Goal: Information Seeking & Learning: Learn about a topic

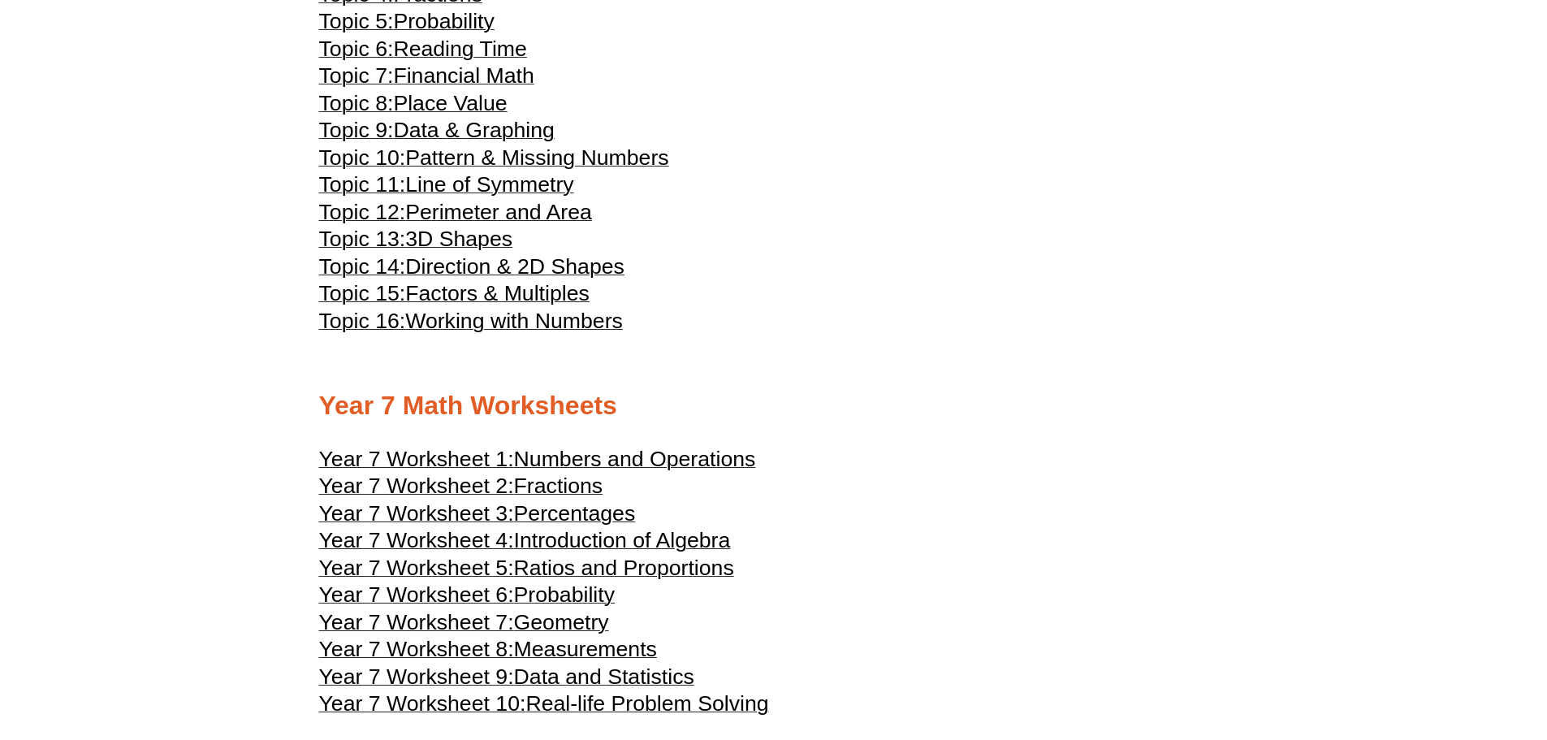
scroll to position [3898, 0]
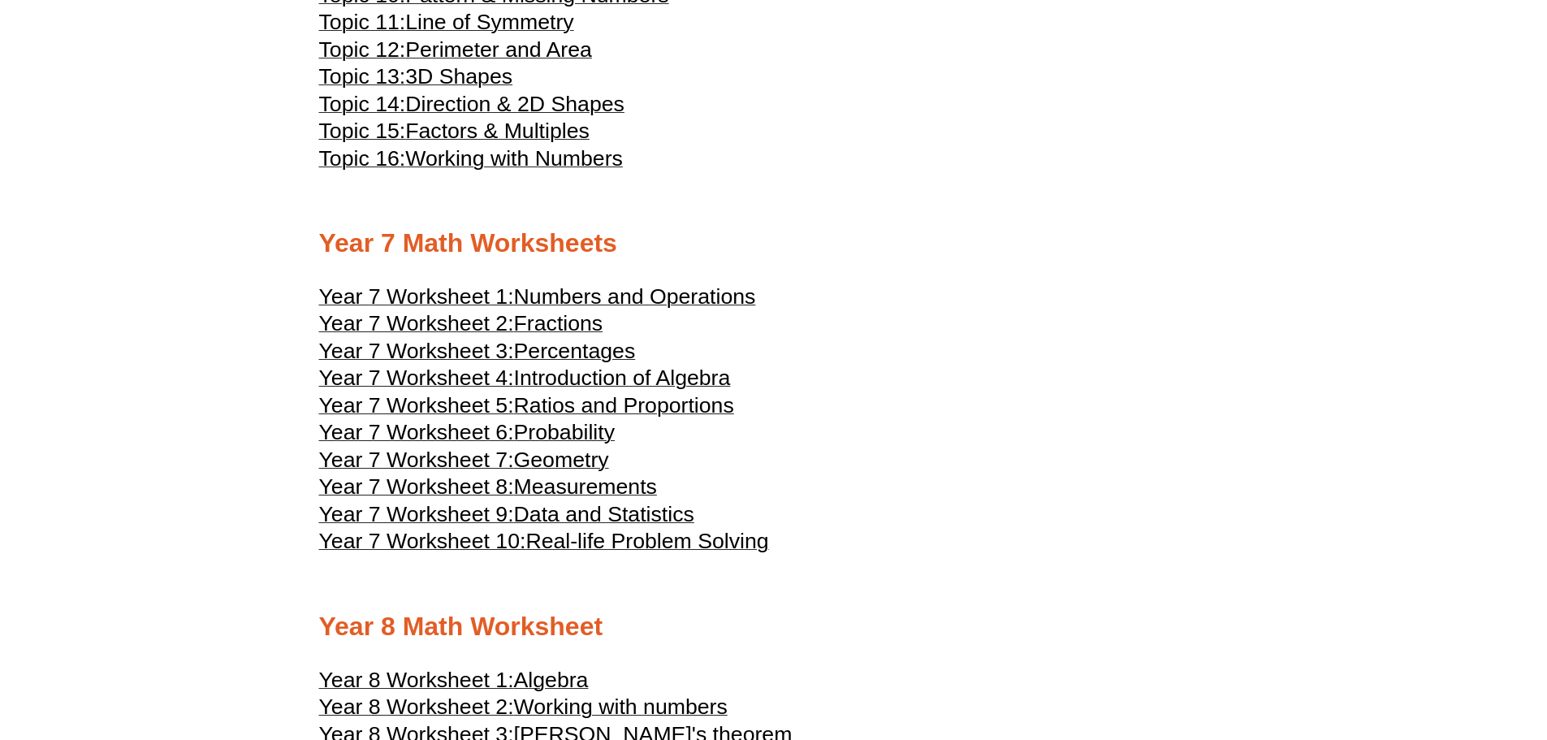
click at [581, 530] on span "Real-life Problem Solving" at bounding box center [646, 541] width 243 height 24
click at [561, 432] on span "Probability" at bounding box center [564, 432] width 101 height 24
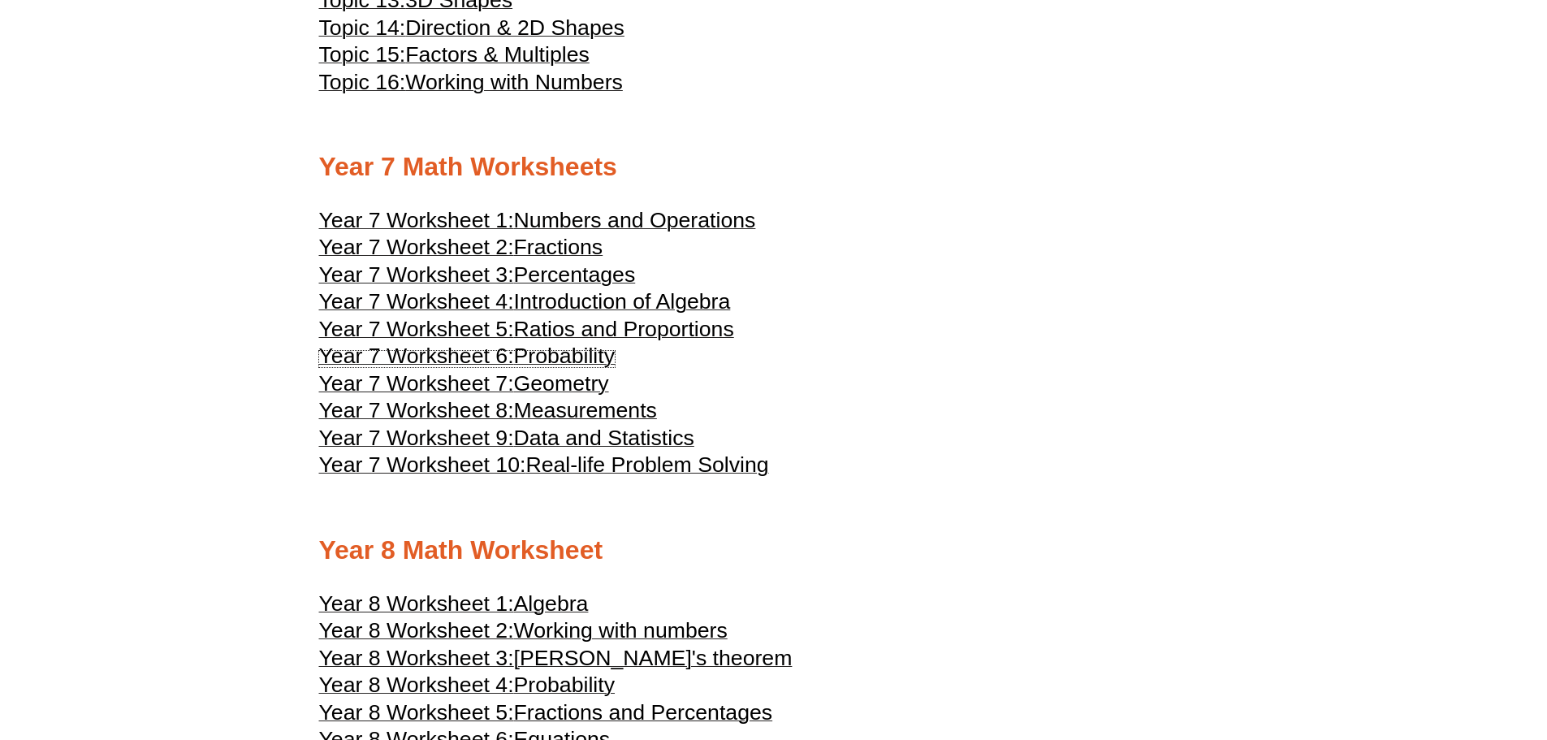
scroll to position [4142, 0]
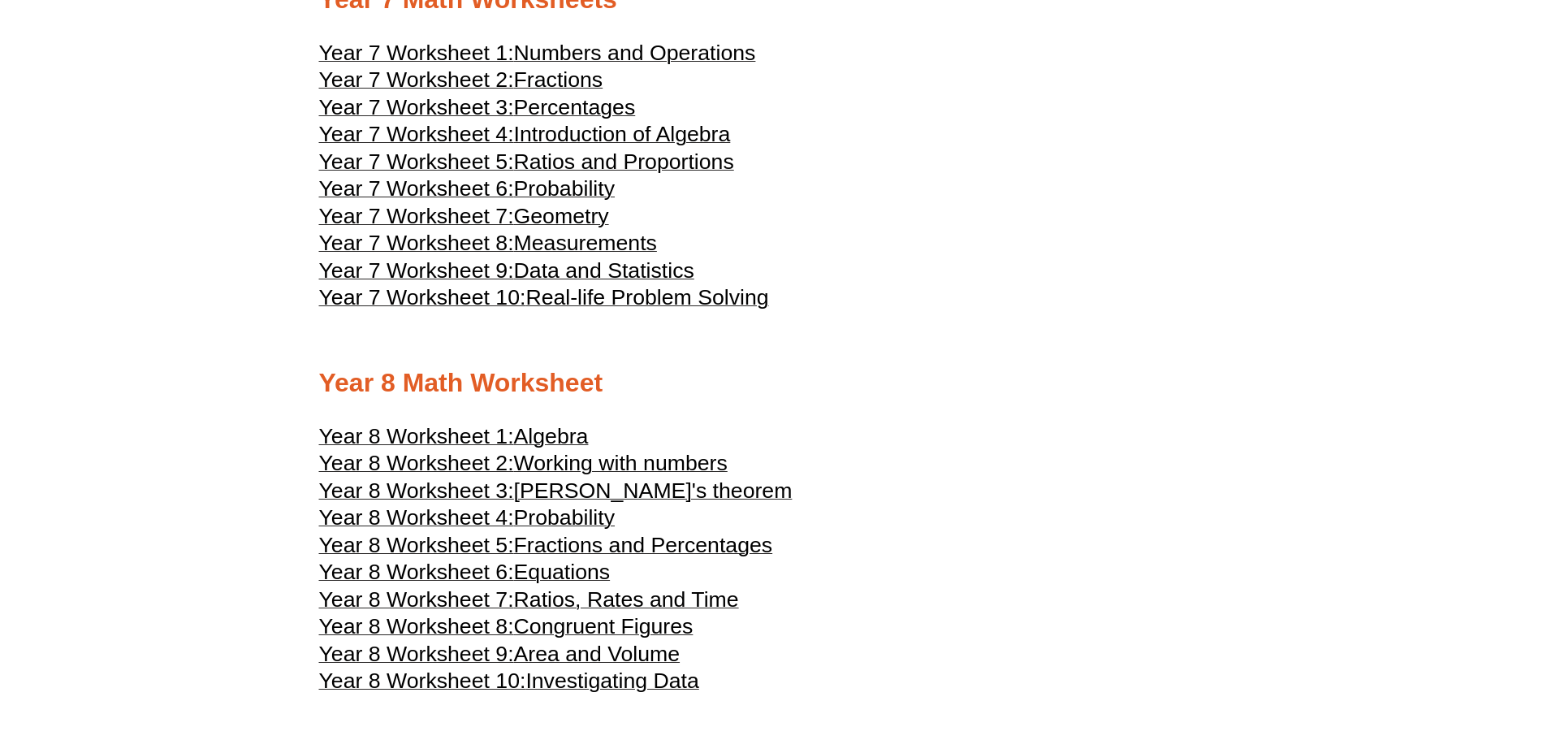
click at [579, 433] on span "Algebra" at bounding box center [551, 436] width 75 height 24
click at [638, 658] on span "Area and Volume" at bounding box center [597, 654] width 166 height 24
click at [567, 596] on span "Ratios, Rates and Time" at bounding box center [626, 599] width 225 height 24
click at [563, 571] on span "Equations" at bounding box center [562, 572] width 97 height 24
